Goal: Information Seeking & Learning: Check status

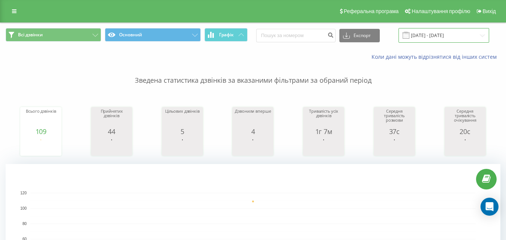
click at [439, 33] on input "[DATE] - [DATE]" at bounding box center [444, 35] width 91 height 15
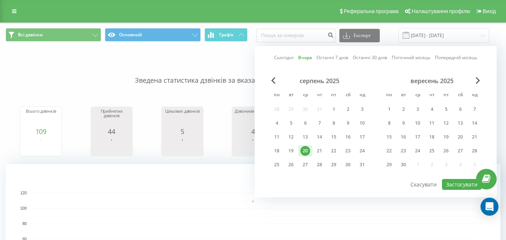
click at [290, 58] on link "Сьогодні" at bounding box center [283, 57] width 19 height 7
click at [457, 186] on button "Застосувати" at bounding box center [462, 184] width 40 height 11
type input "21.08.2025 - 21.08.2025"
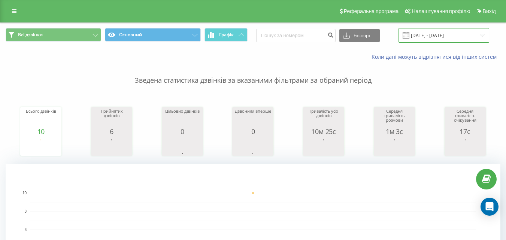
click at [446, 33] on input "21.08.2025 - 21.08.2025" at bounding box center [444, 35] width 91 height 15
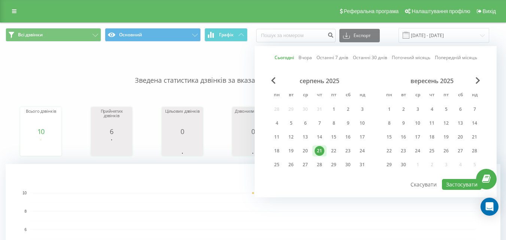
click at [278, 57] on link "Сьогодні" at bounding box center [284, 57] width 19 height 7
click at [451, 183] on button "Застосувати" at bounding box center [462, 184] width 40 height 11
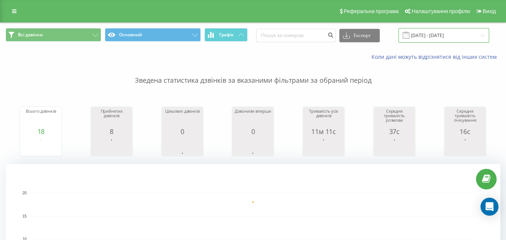
click at [435, 33] on input "21.08.2025 - 21.08.2025" at bounding box center [444, 35] width 91 height 15
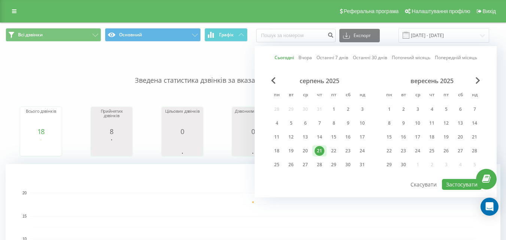
click at [287, 55] on link "Сьогодні" at bounding box center [284, 57] width 19 height 7
click at [470, 183] on button "Застосувати" at bounding box center [462, 184] width 40 height 11
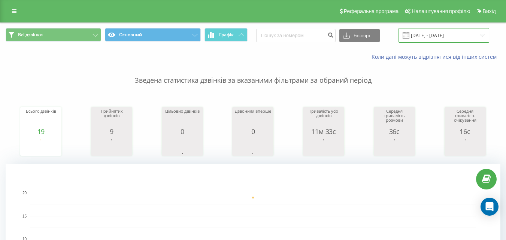
click at [436, 36] on input "21.08.2025 - 21.08.2025" at bounding box center [444, 35] width 91 height 15
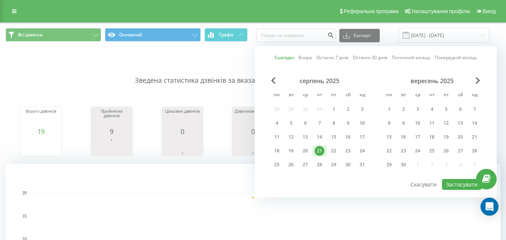
click at [285, 57] on link "Сьогодні" at bounding box center [284, 57] width 19 height 7
click at [459, 186] on button "Застосувати" at bounding box center [462, 184] width 40 height 11
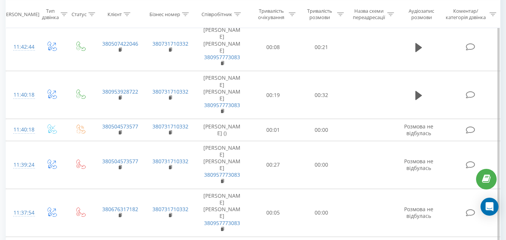
scroll to position [412, 0]
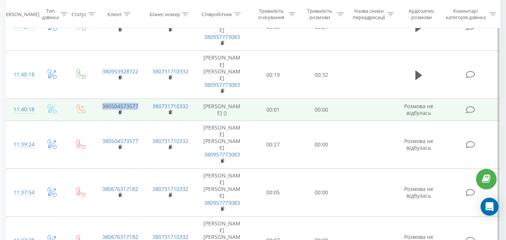
drag, startPoint x: 142, startPoint y: 112, endPoint x: 103, endPoint y: 111, distance: 39.0
click at [103, 111] on td "380504573577" at bounding box center [120, 110] width 50 height 22
copy link "380504573577"
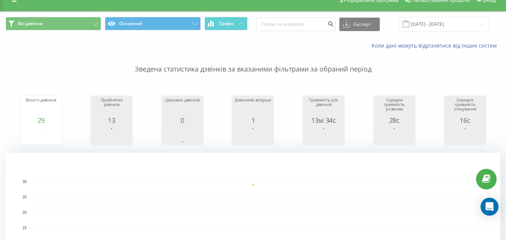
scroll to position [0, 0]
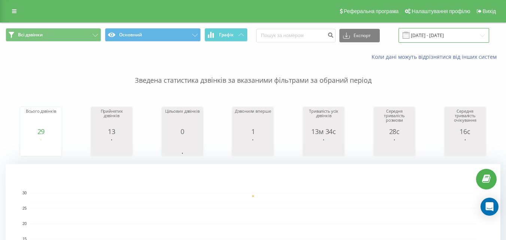
click at [445, 40] on input "21.08.2025 - 21.08.2025" at bounding box center [444, 35] width 91 height 15
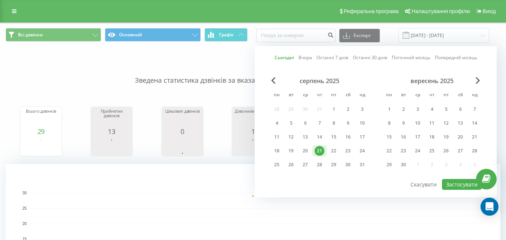
click at [292, 55] on link "Сьогодні" at bounding box center [284, 57] width 19 height 7
click at [453, 184] on button "Застосувати" at bounding box center [462, 184] width 40 height 11
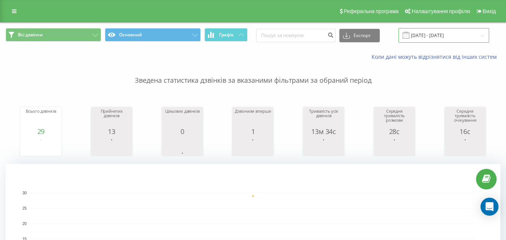
click at [434, 39] on input "21.08.2025 - 21.08.2025" at bounding box center [444, 35] width 91 height 15
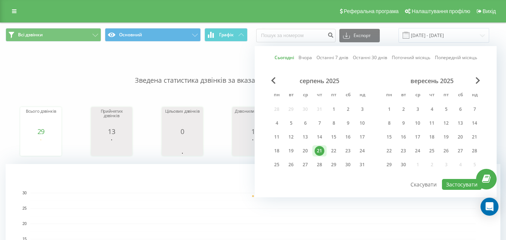
click at [285, 57] on link "Сьогодні" at bounding box center [284, 57] width 19 height 7
drag, startPoint x: 456, startPoint y: 186, endPoint x: 430, endPoint y: 172, distance: 29.3
click at [456, 186] on button "Застосувати" at bounding box center [462, 184] width 40 height 11
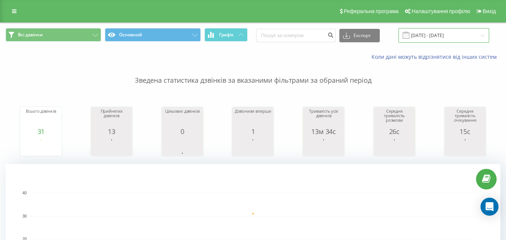
click at [426, 38] on input "21.08.2025 - 21.08.2025" at bounding box center [444, 35] width 91 height 15
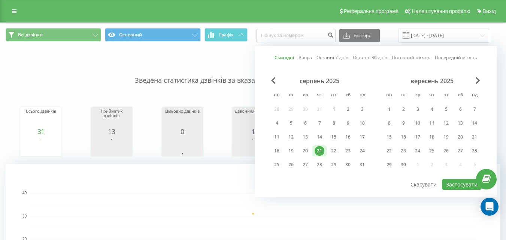
click at [288, 58] on link "Сьогодні" at bounding box center [284, 57] width 19 height 7
click at [455, 181] on button "Застосувати" at bounding box center [462, 184] width 40 height 11
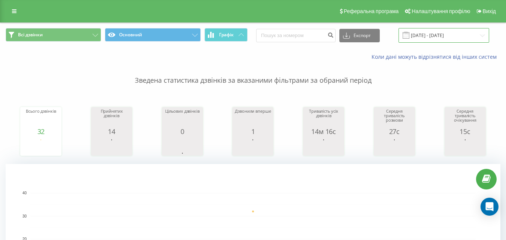
click at [431, 36] on input "21.08.2025 - 21.08.2025" at bounding box center [444, 35] width 91 height 15
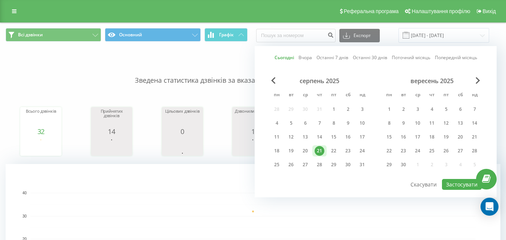
click at [287, 55] on link "Сьогодні" at bounding box center [284, 57] width 19 height 7
click at [458, 182] on button "Застосувати" at bounding box center [462, 184] width 40 height 11
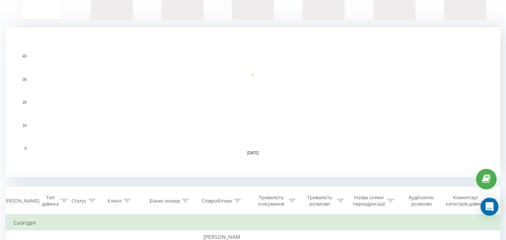
scroll to position [112, 0]
